Goal: Find specific page/section: Find specific page/section

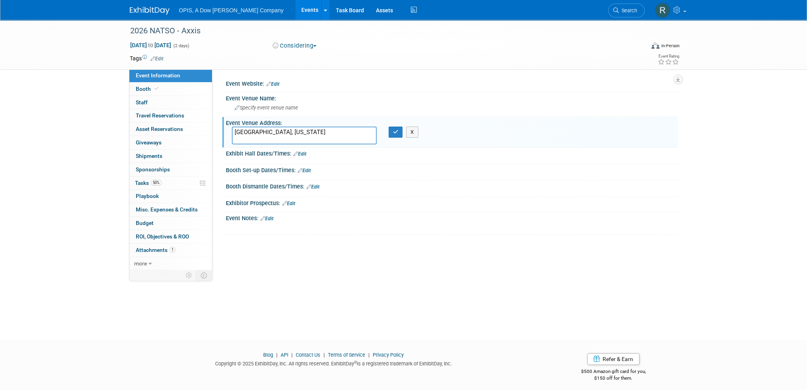
click at [295, 8] on link "Events" at bounding box center [309, 10] width 29 height 20
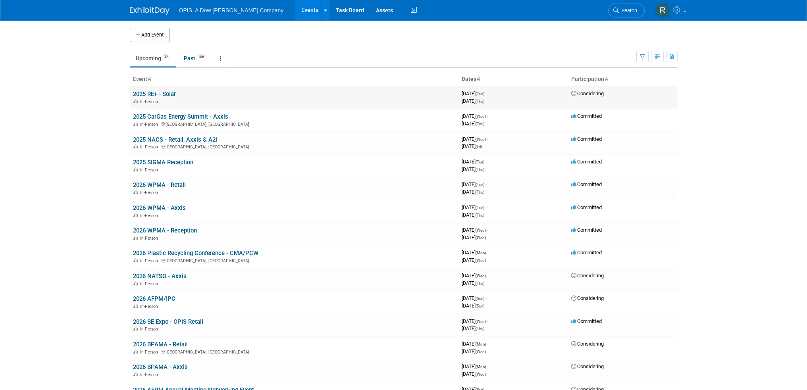
click at [169, 92] on link "2025 RE+ - Solar" at bounding box center [154, 93] width 43 height 7
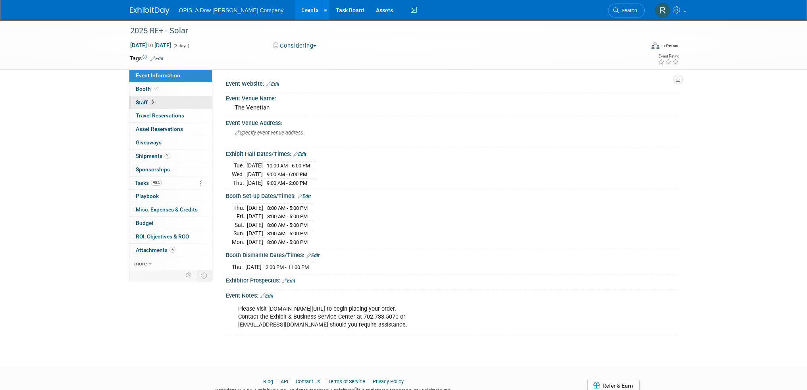
click at [140, 101] on span "Staff 3" at bounding box center [146, 102] width 20 height 6
